Goal: Find contact information: Find contact information

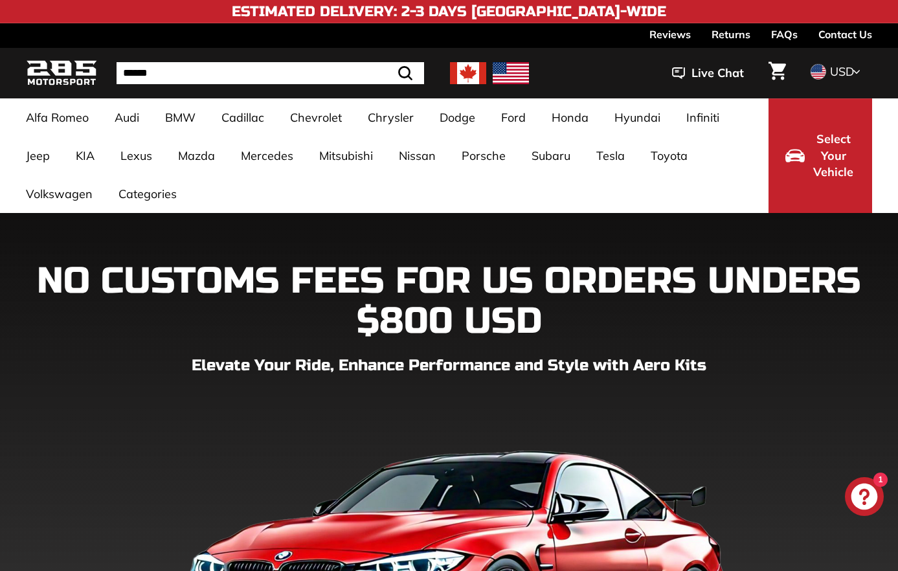
click at [862, 38] on link "Contact Us" at bounding box center [845, 34] width 54 height 22
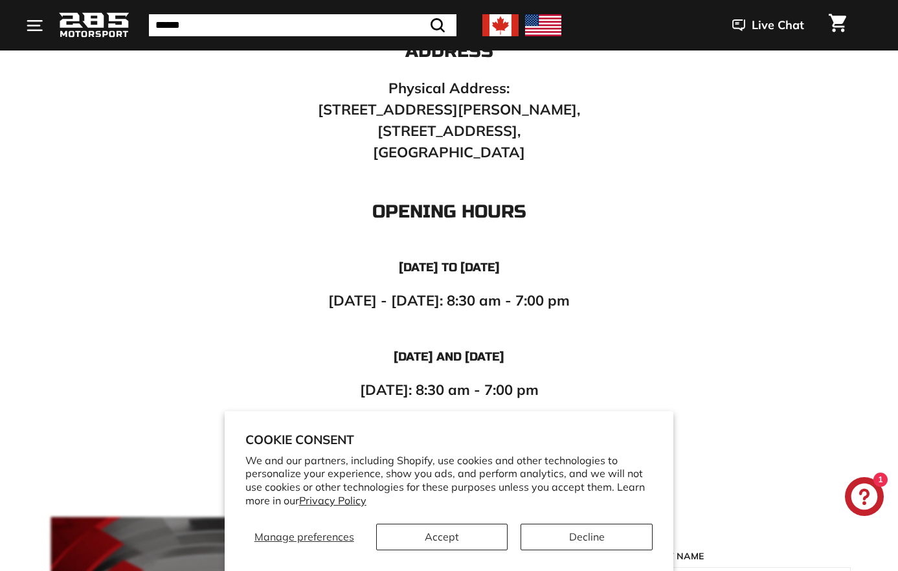
scroll to position [712, 0]
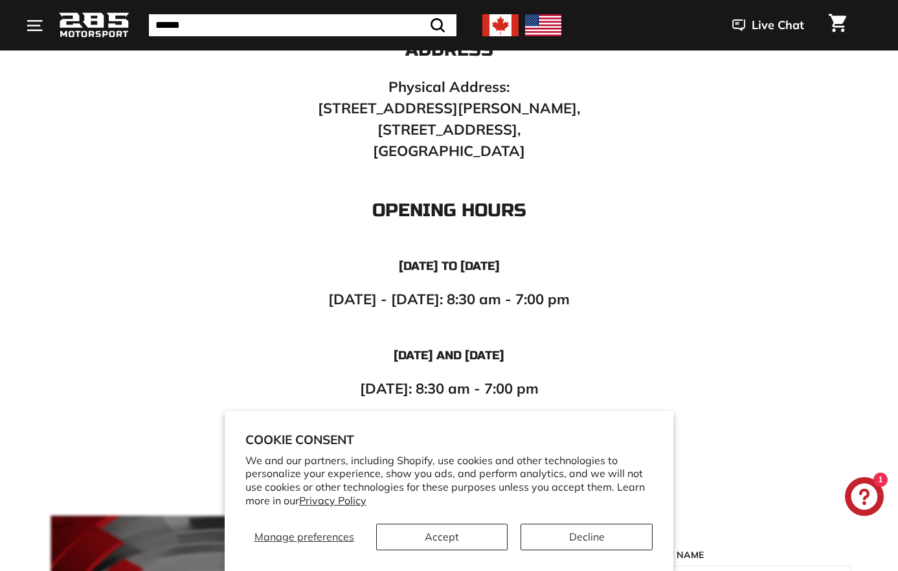
click at [512, 534] on div "Manage preferences Accept Decline" at bounding box center [449, 532] width 408 height 36
click at [495, 538] on button "Accept" at bounding box center [442, 537] width 132 height 27
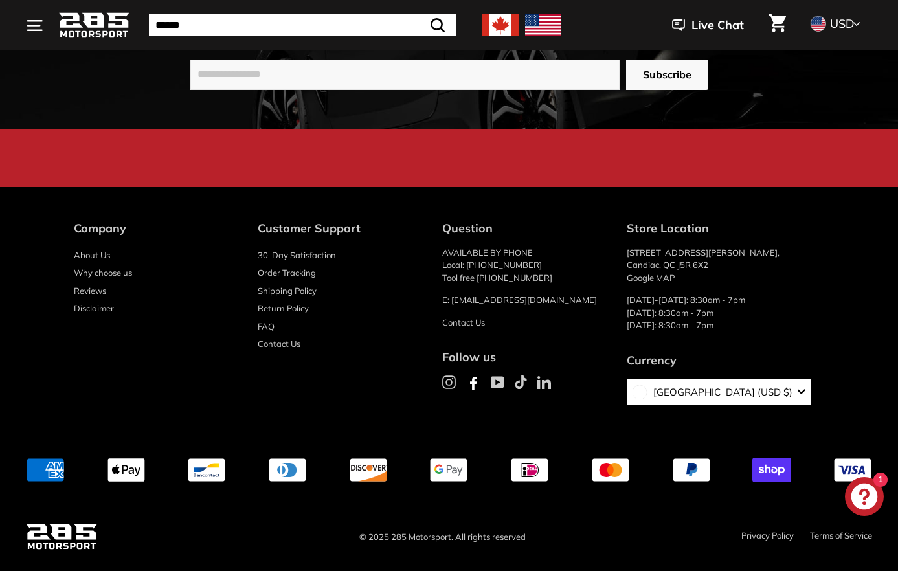
scroll to position [2341, 0]
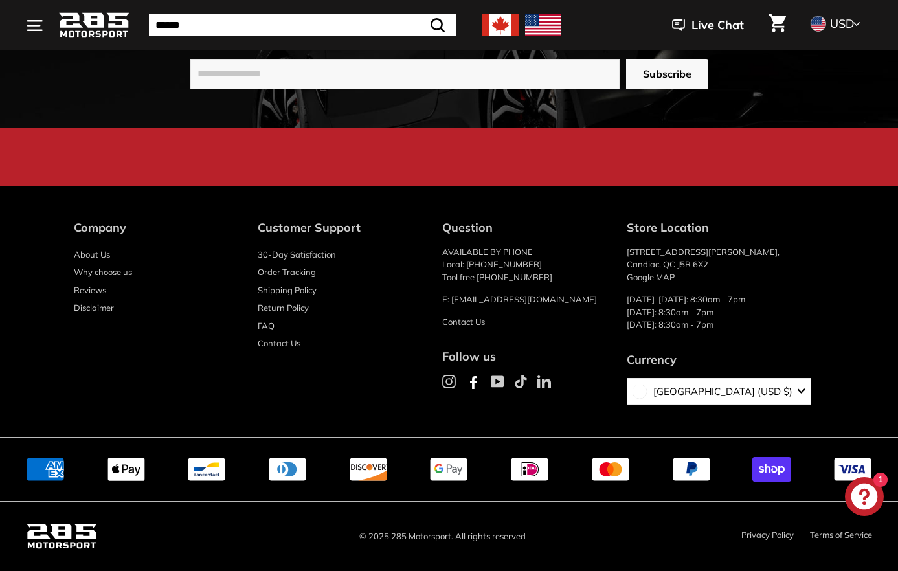
click at [481, 388] on icon at bounding box center [474, 383] width 16 height 16
click at [456, 381] on icon at bounding box center [449, 382] width 14 height 14
